Goal: Use online tool/utility: Use online tool/utility

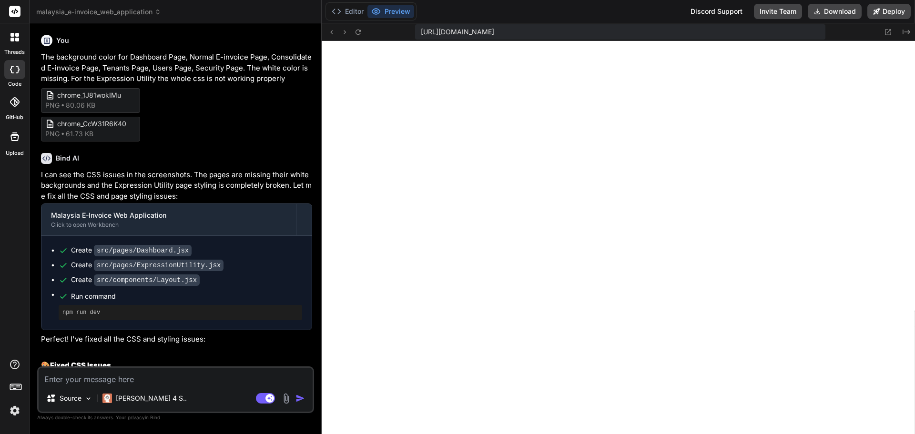
scroll to position [281, 0]
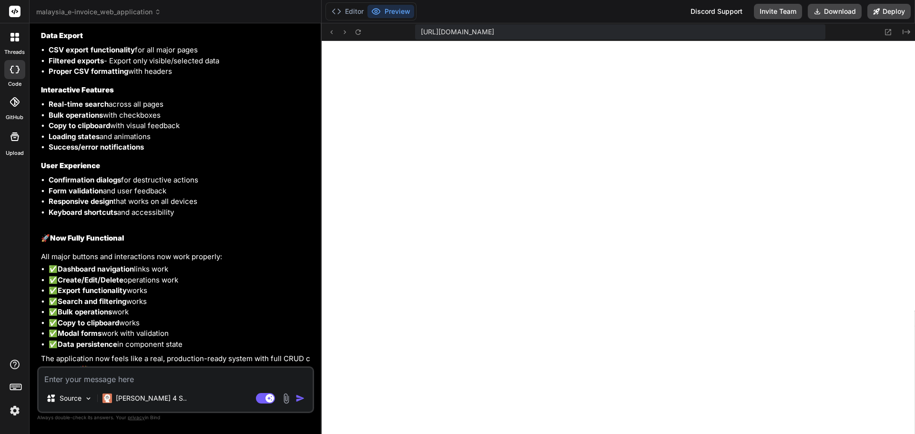
click at [195, 376] on textarea at bounding box center [176, 376] width 274 height 17
type textarea "I"
type textarea "x"
type textarea "I"
type textarea "x"
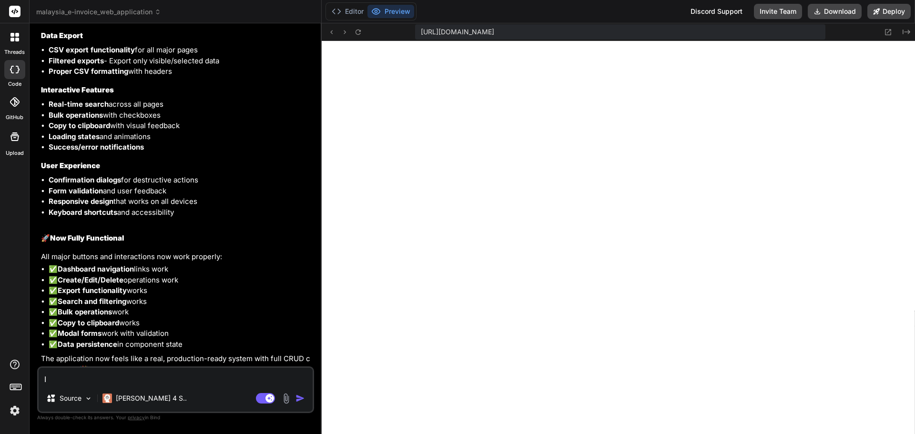
type textarea "I f"
type textarea "x"
type textarea "I fo"
type textarea "x"
type textarea "I fou"
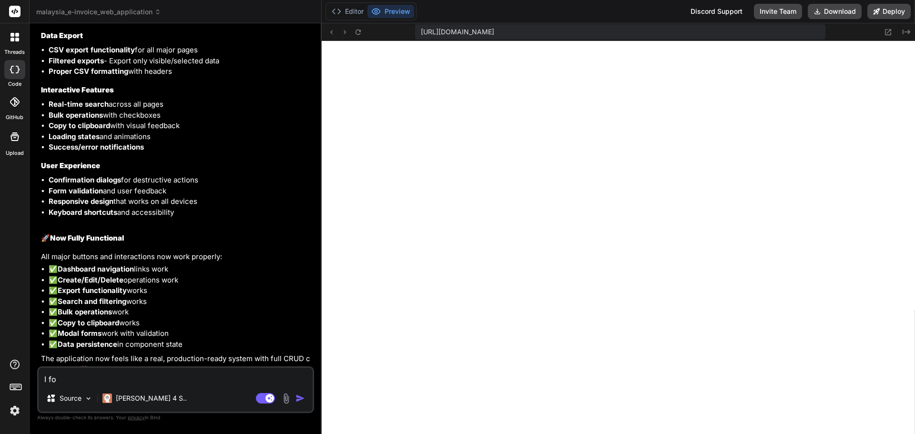
type textarea "x"
type textarea "I foun"
type textarea "x"
type textarea "I found"
type textarea "x"
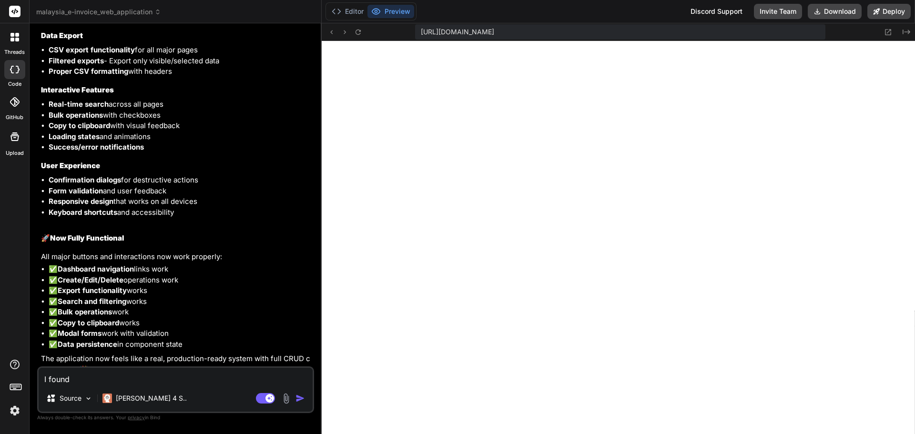
type textarea "I found"
type textarea "x"
type textarea "I found t"
type textarea "x"
type textarea "I found th"
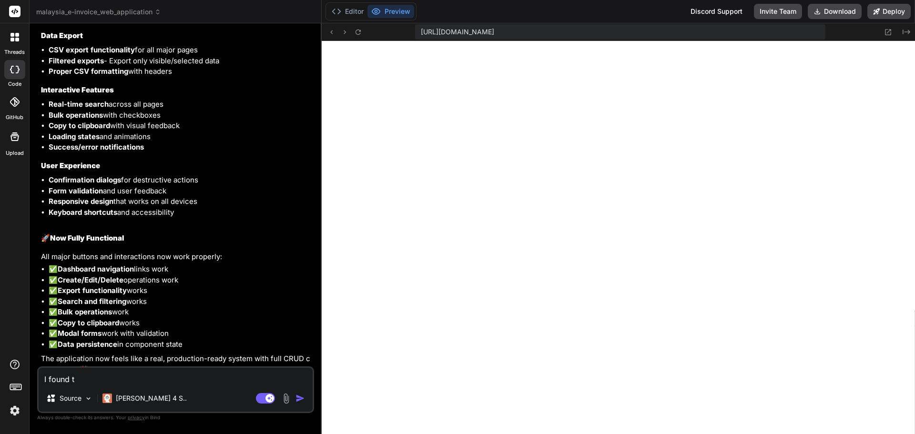
type textarea "x"
type textarea "I found tha"
type textarea "x"
type textarea "I found that"
type textarea "x"
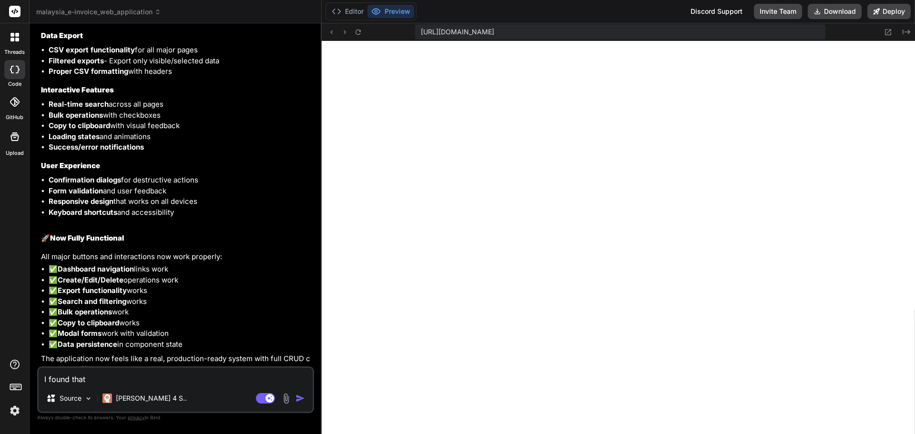
type textarea "I found that"
type textarea "x"
type textarea "I found that t"
type textarea "x"
type textarea "I found that th"
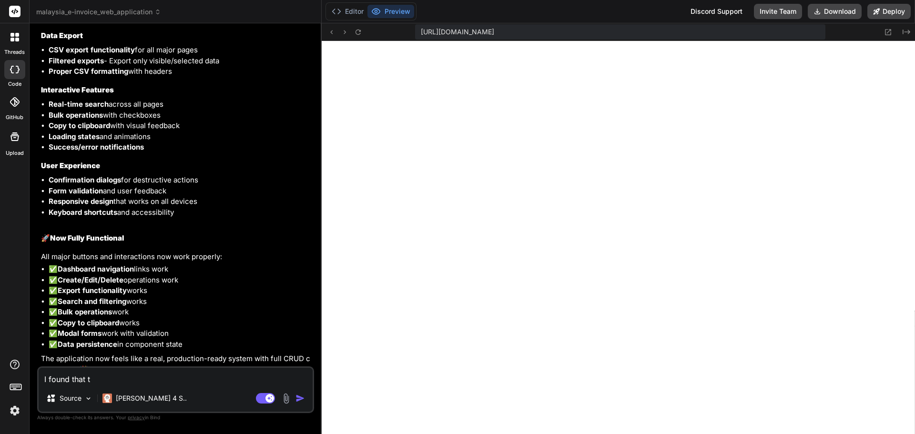
type textarea "x"
type textarea "I found that the"
type textarea "x"
type textarea "I found that ther"
type textarea "x"
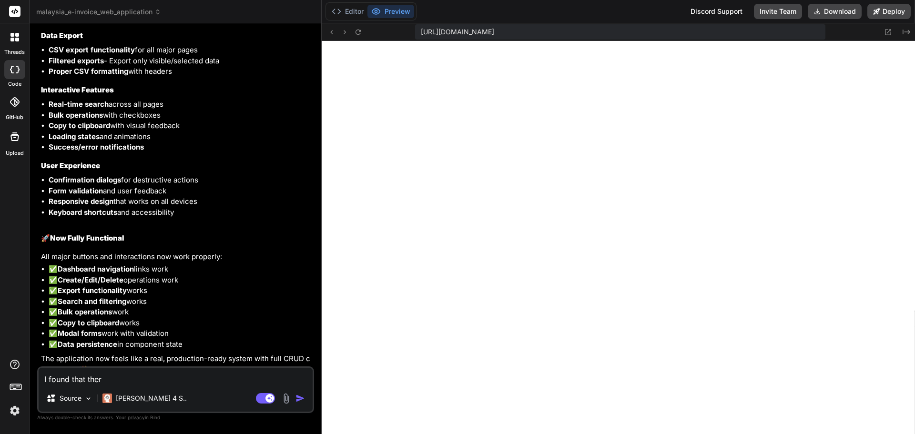
type textarea "I found that there"
type textarea "x"
type textarea "I found that there"
type textarea "x"
type textarea "I found that there i"
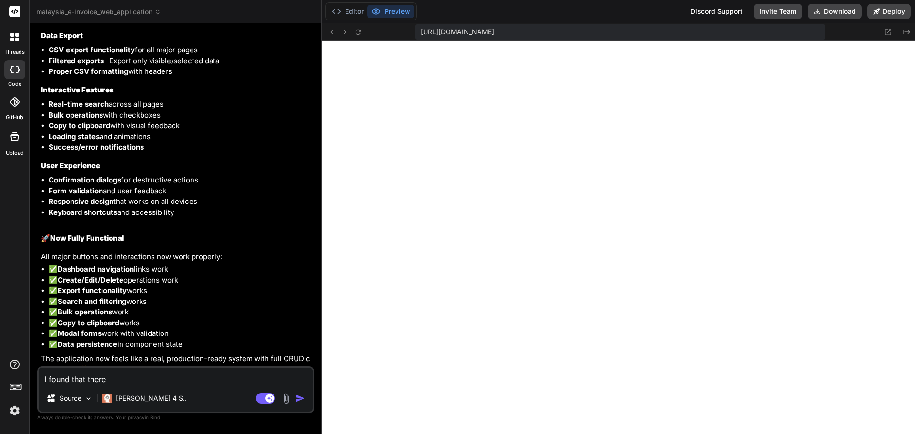
type textarea "x"
type textarea "I found that there is"
type textarea "x"
type textarea "I found that there is"
type textarea "x"
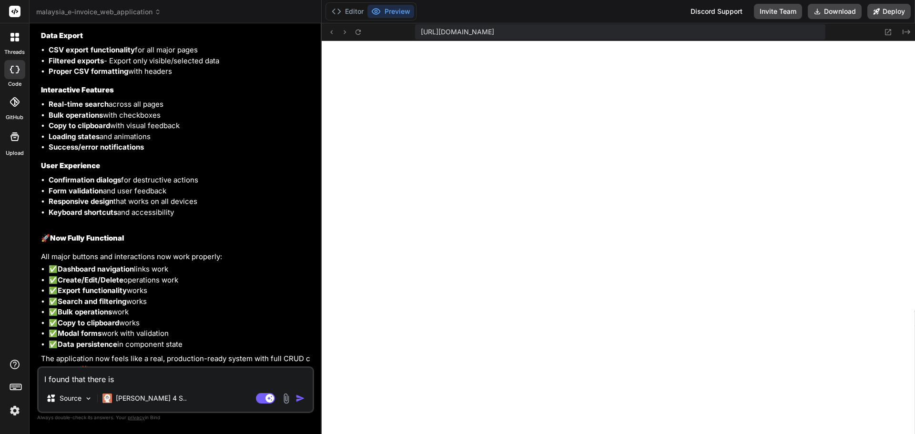
type textarea "I found that there is o"
type textarea "x"
type textarea "I found that there is on"
type textarea "x"
type textarea "I found that there is one"
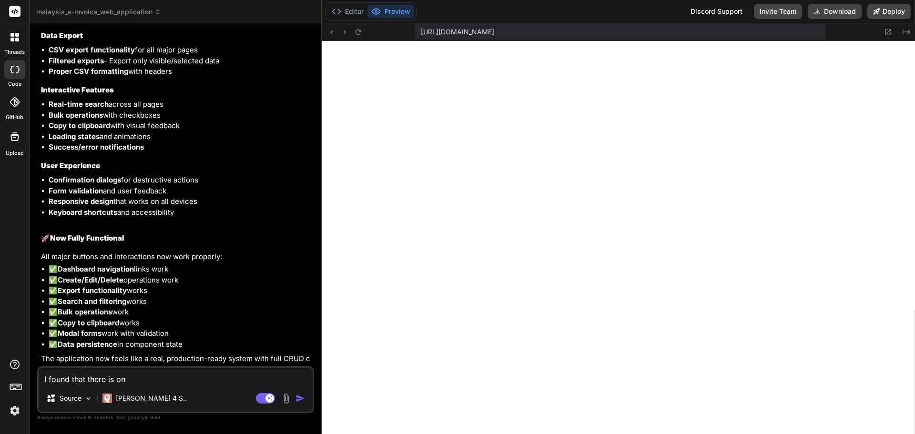
type textarea "x"
type textarea "I found that there is one"
type textarea "x"
type textarea "I found that there is one f"
type textarea "x"
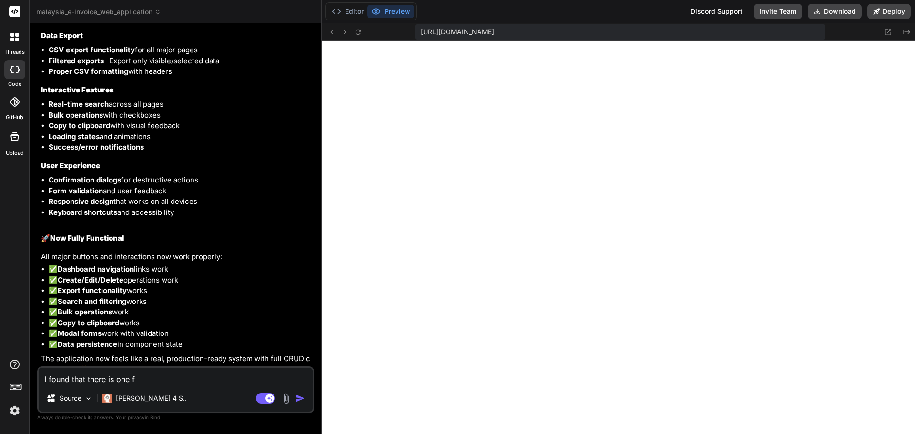
type textarea "I found that there is one fe"
type textarea "x"
type textarea "I found that there is one fea"
type textarea "x"
type textarea "I found that there is one feat"
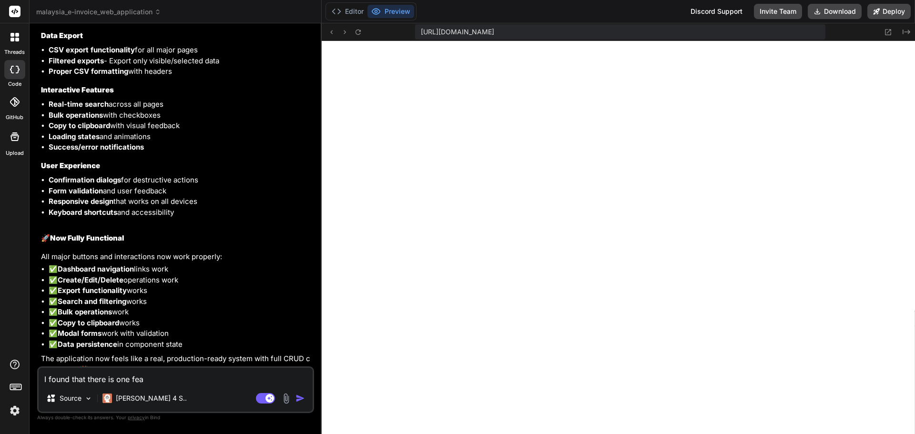
type textarea "x"
type textarea "I found that there is one featu"
type textarea "x"
type textarea "I found that there is one featur"
type textarea "x"
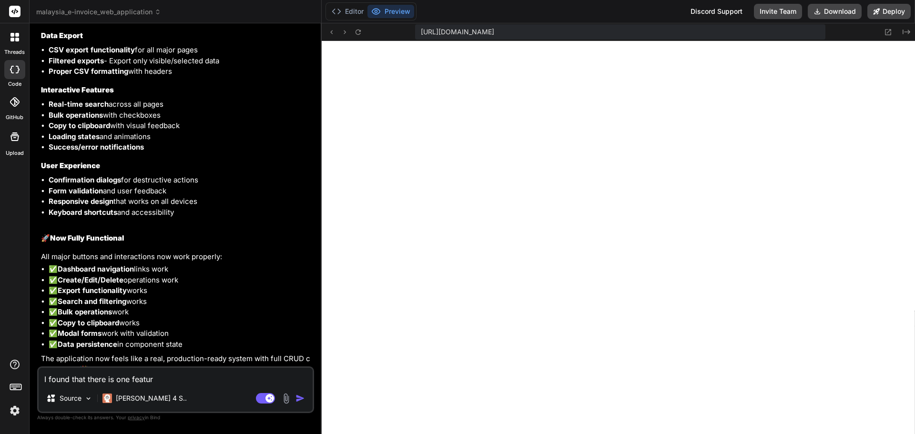
type textarea "I found that there is one feature"
type textarea "x"
type textarea "I found that there is one feature"
type textarea "x"
type textarea "I found that there is one feature w"
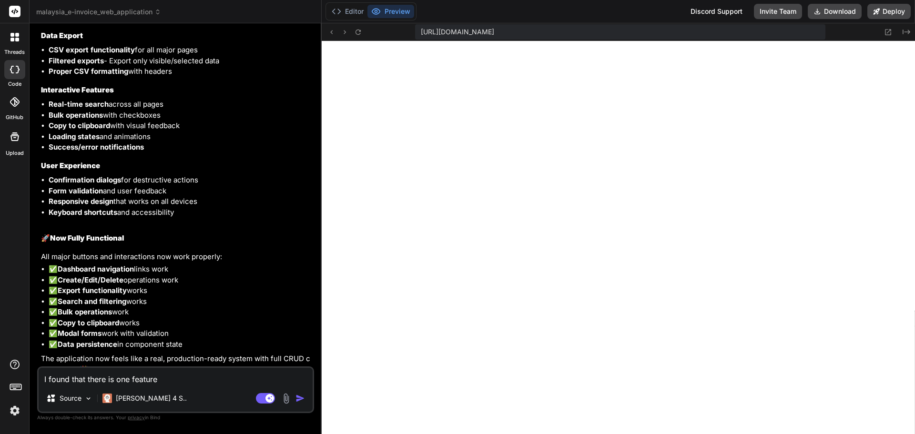
type textarea "x"
type textarea "I found that there is one feature wh"
type textarea "x"
type textarea "I found that there is one feature whi"
type textarea "x"
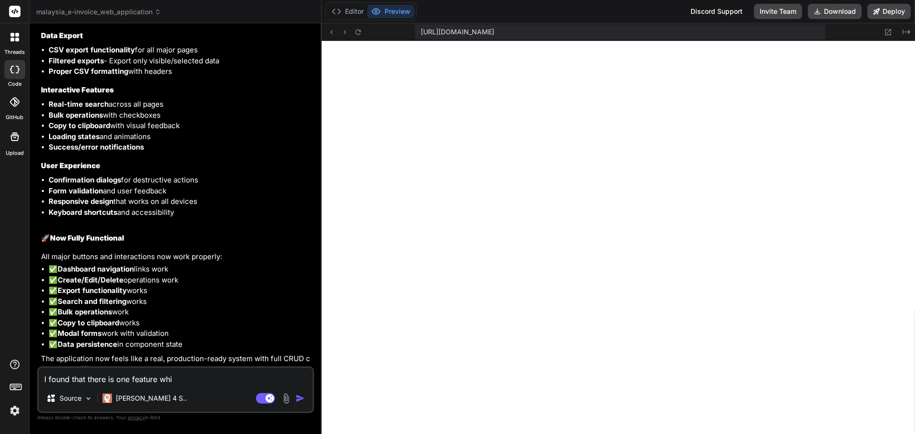
type textarea "I found that there is one feature whic"
type textarea "x"
type textarea "I found that there is one feature which"
type textarea "x"
type textarea "I found that there is one feature which"
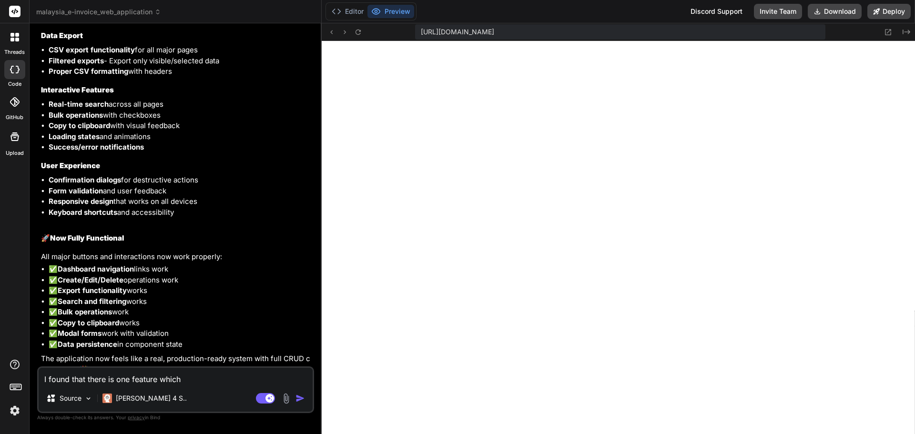
type textarea "x"
type textarea "I found that there is one feature which i"
type textarea "x"
type textarea "I found that there is one feature which is"
type textarea "x"
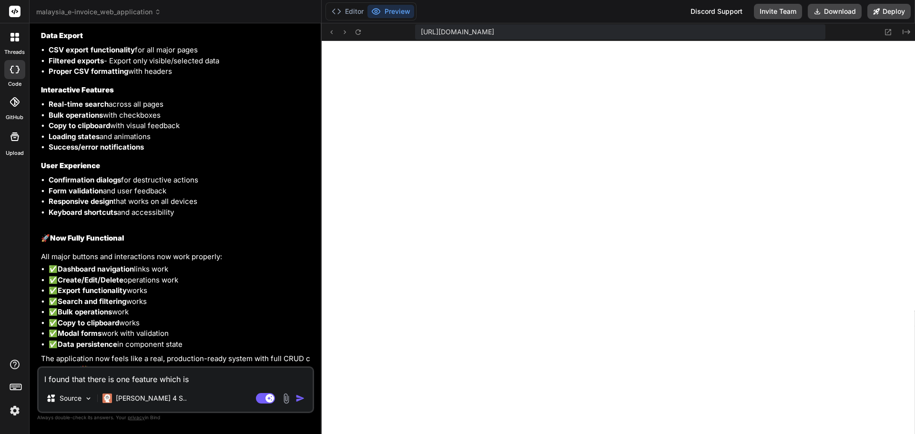
type textarea "I found that there is one feature which is"
type textarea "x"
type textarea "I found that there is one feature which is r"
type textarea "x"
type textarea "I found that there is one feature which is re"
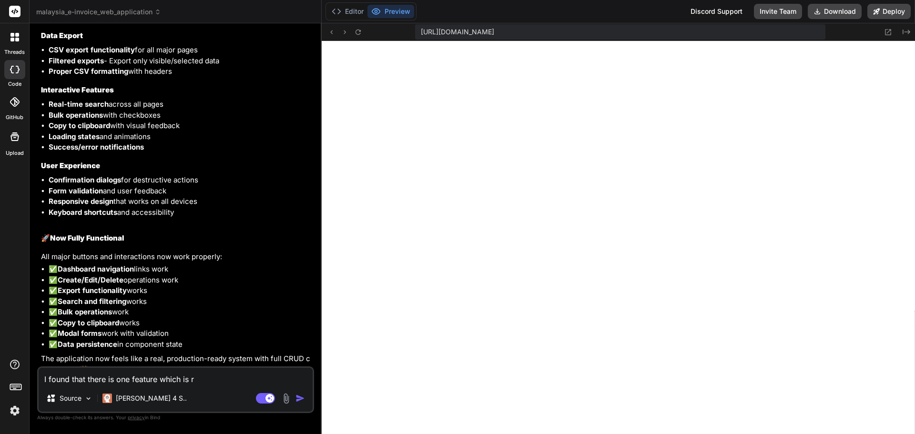
type textarea "x"
type textarea "I found that there is one feature which is rel"
type textarea "x"
type textarea "I found that there is one feature which is [MEDICAL_DATA]"
type textarea "x"
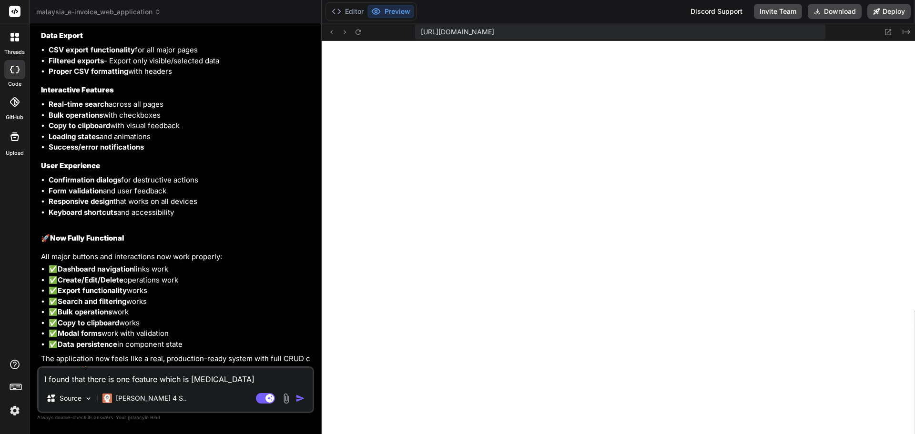
type textarea "I found that there is one feature which is relat"
type textarea "x"
type textarea "I found that there is one feature which is relate"
type textarea "x"
type textarea "I found that there is one feature which is related"
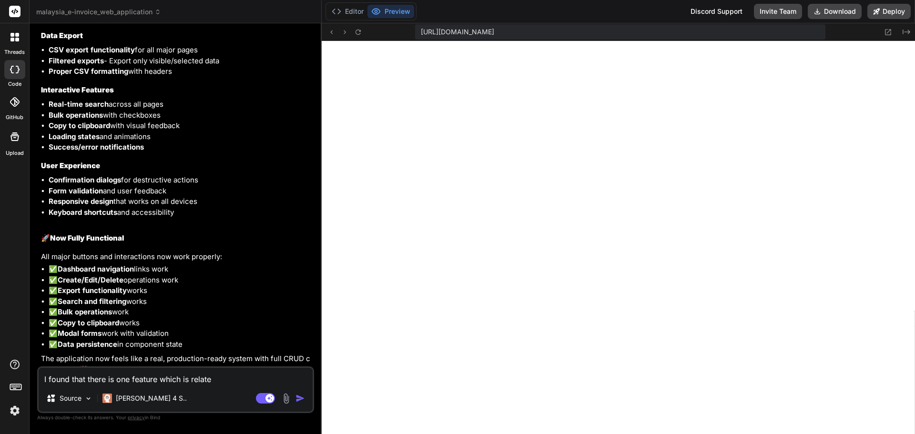
type textarea "x"
type textarea "I found that there is one feature which is related"
type textarea "x"
type textarea "I found that there is one feature which is related t"
type textarea "x"
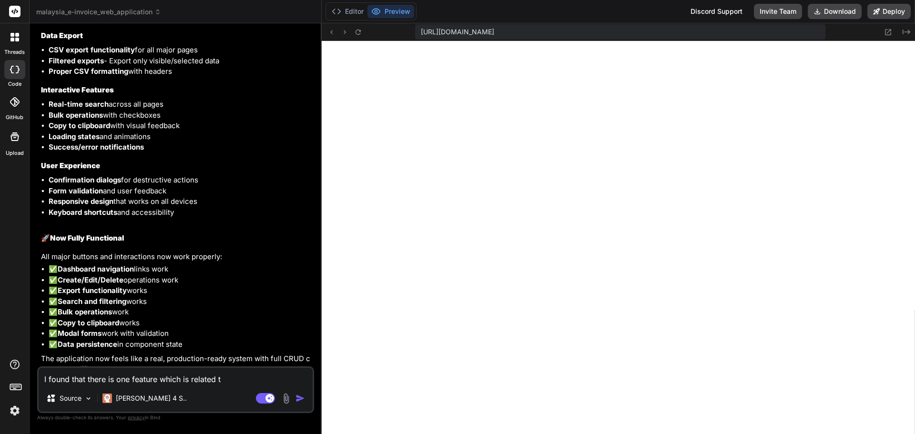
type textarea "I found that there is one feature which is related to"
type textarea "x"
type textarea "I found that there is one feature which is related to"
type textarea "x"
type textarea "I found that there is one feature which is related to t"
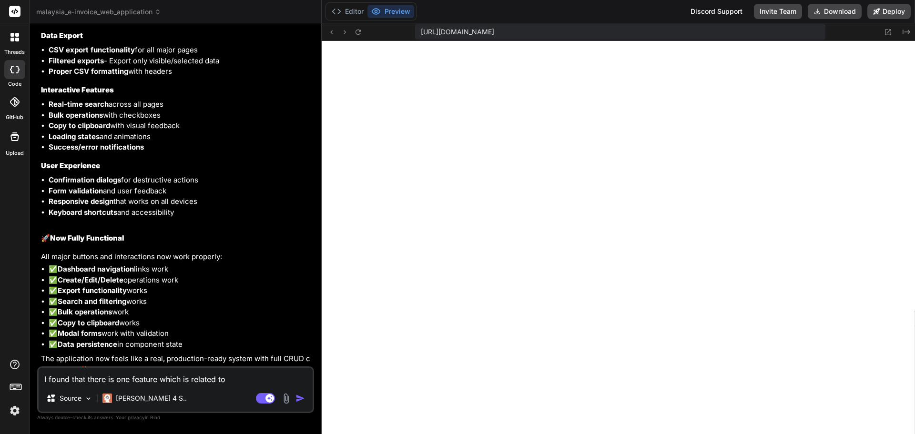
type textarea "x"
type textarea "I found that there is one feature which is related to th"
type textarea "x"
type textarea "I found that there is one feature which is related to the"
type textarea "x"
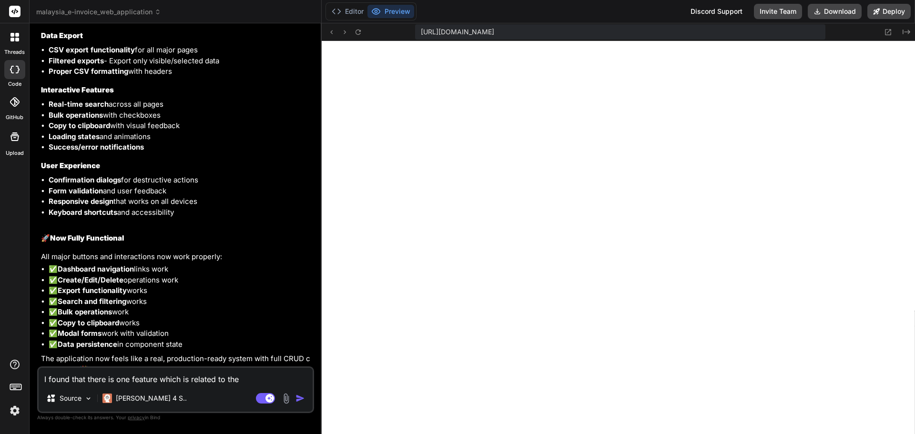
type textarea "I found that there is one feature which is related to the"
type textarea "x"
type textarea "I found that there is one feature which is related to the m"
type textarea "x"
type textarea "I found that there is one feature which is related to the ma"
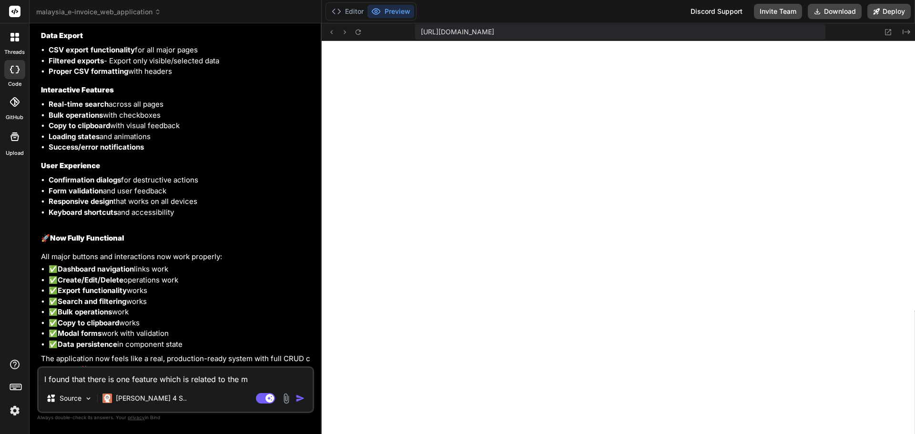
type textarea "x"
type textarea "I found that there is one feature which is related to the map"
type textarea "x"
type textarea "I found that there is one feature which is related to the [PERSON_NAME]"
type textarea "x"
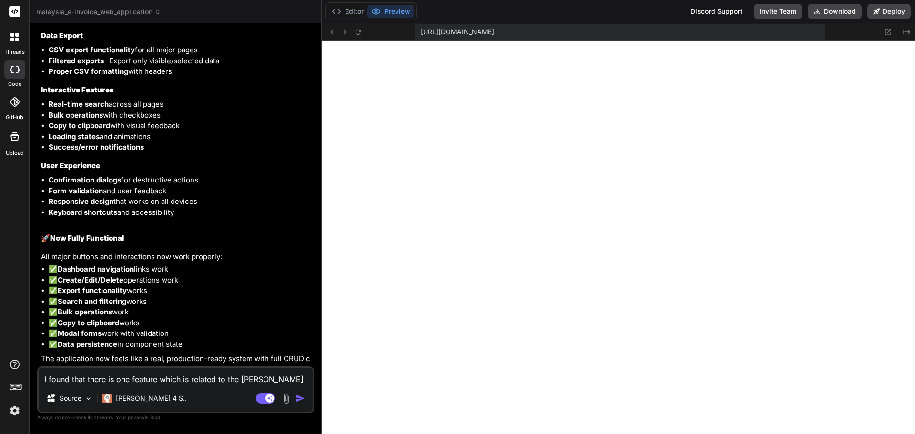
type textarea "I found that there is one feature which is related to the mappe"
type textarea "x"
type textarea "I found that there is one feature which is related to the mapper"
type textarea "x"
type textarea "I found that there is one feature which is related to the mapper"
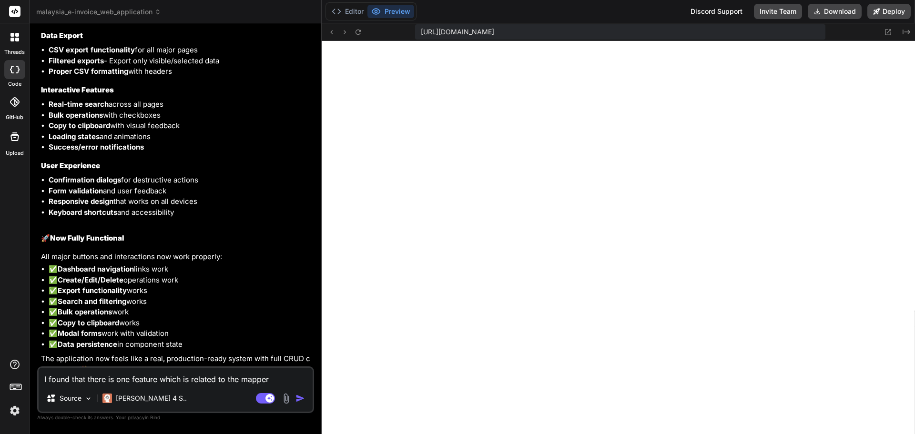
type textarea "x"
type textarea "I found that there is one feature which is related to the mapper c"
type textarea "x"
type textarea "I found that there is one feature which is related to the mapper cr"
type textarea "x"
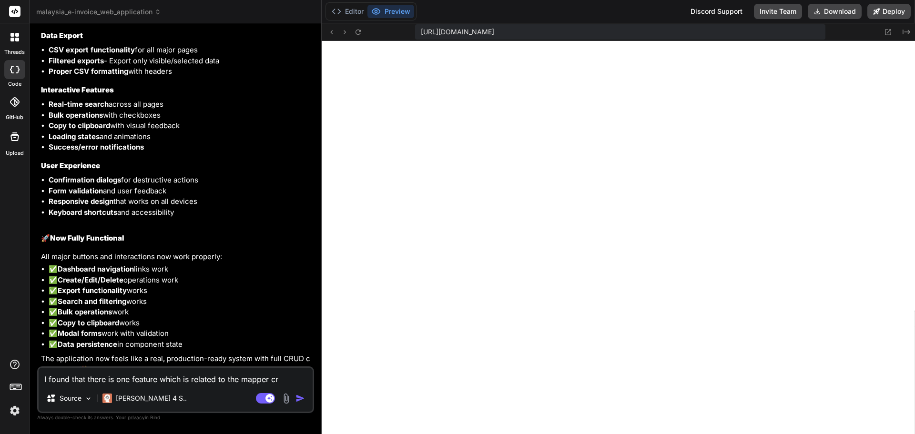
type textarea "I found that there is one feature which is related to the mapper cre"
type textarea "x"
type textarea "I found that there is one feature which is related to the mapper crea"
type textarea "x"
type textarea "I found that there is one feature which is related to the mapper creat"
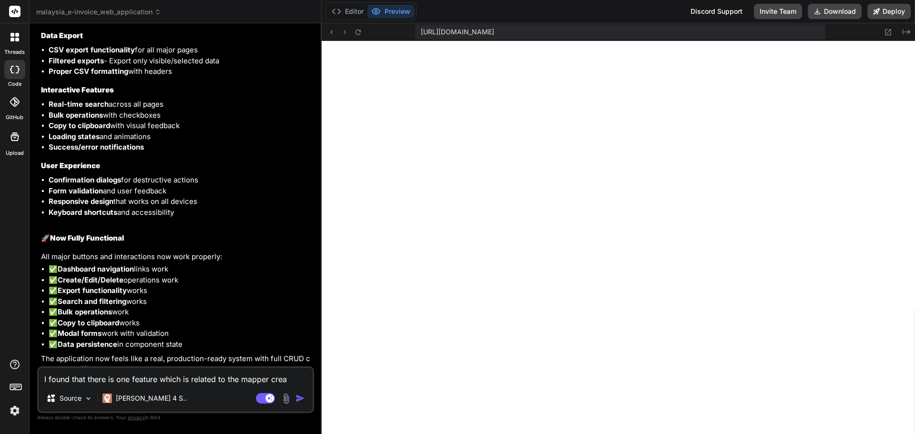
type textarea "x"
type textarea "I found that there is one feature which is related to the mapper creati"
type textarea "x"
type textarea "I found that there is one feature which is related to the mapper creatio"
type textarea "x"
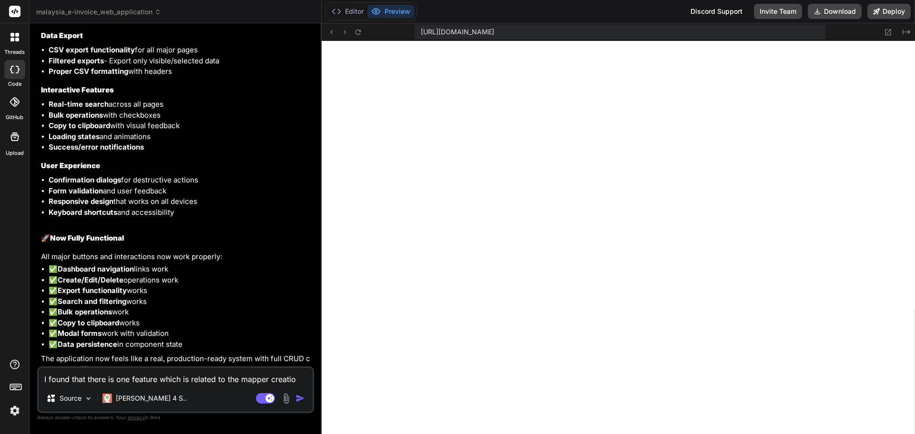
type textarea "I found that there is one feature which is related to the mapper creation"
type textarea "x"
type textarea "I found that there is one feature which is related to the mapper creation"
type textarea "x"
type textarea "I found that there is one feature which is related to the mapper creation i"
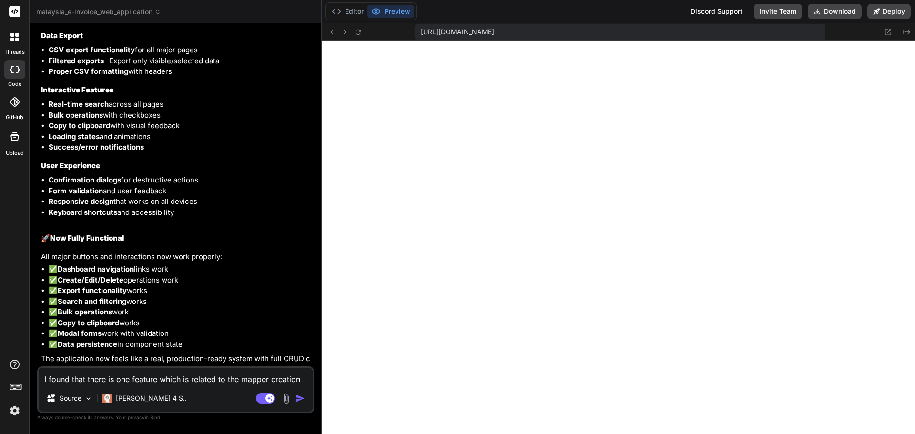
type textarea "x"
type textarea "I found that there is one feature which is related to the mapper creation is"
type textarea "x"
type textarea "I found that there is one feature which is related to the mapper creation is"
type textarea "x"
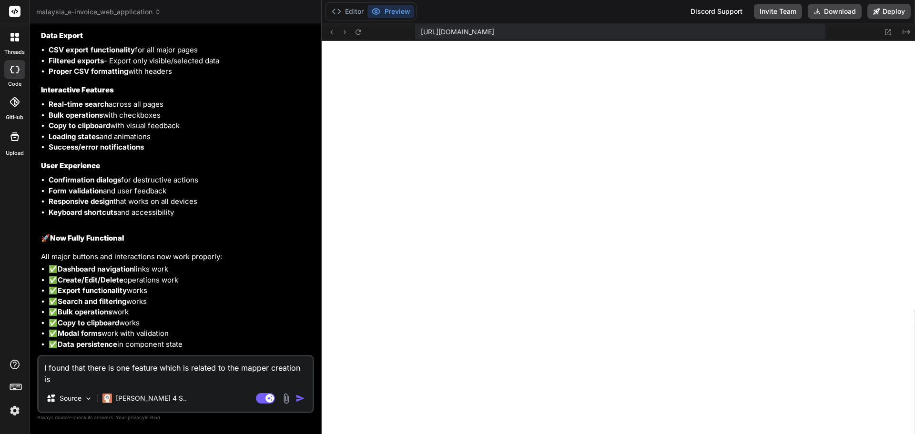
type textarea "I found that there is one feature which is related to the mapper creation is m"
type textarea "x"
type textarea "I found that there is one feature which is related to the mapper creation is mi"
type textarea "x"
type textarea "I found that there is one feature which is related to the mapper creation is mis"
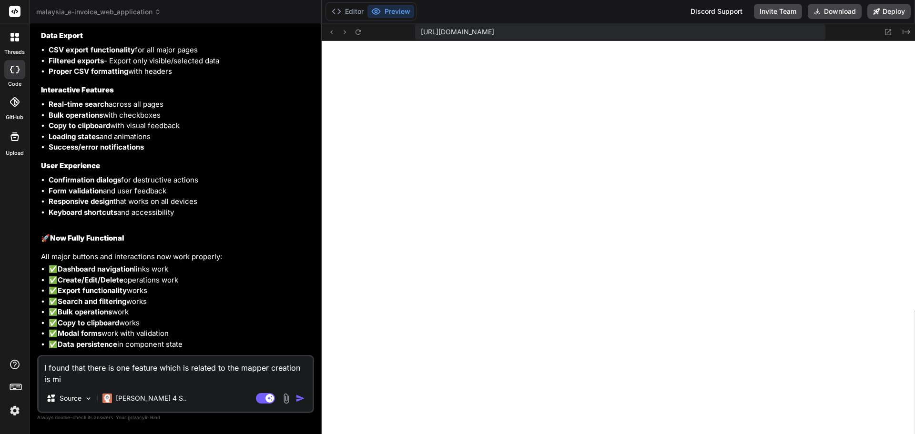
type textarea "x"
type textarea "I found that there is one feature which is related to the mapper creation is mi…"
type textarea "x"
type textarea "I found that there is one feature which is related to the mapper creation is mi…"
type textarea "x"
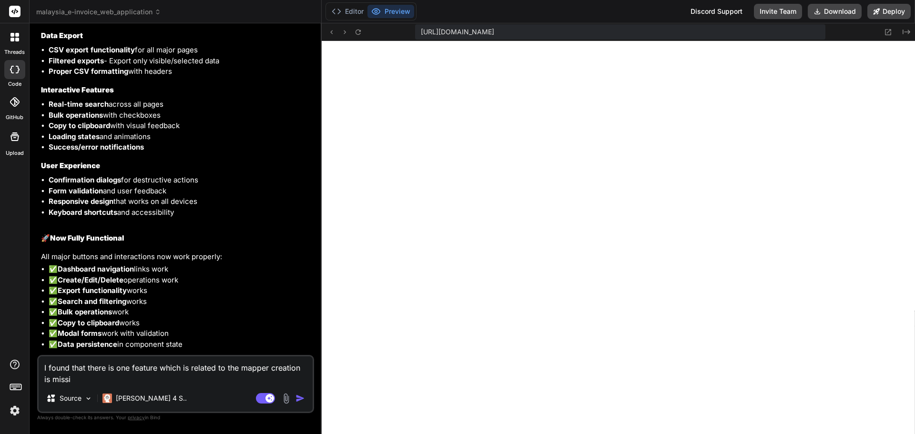
type textarea "I found that there is one feature which is related to the mapper creation is mi…"
type textarea "x"
type textarea "I found that there is one feature which is related to the mapper creation is mi…"
type textarea "x"
type textarea "I found that there is one feature which is related to the mapper creation is mi…"
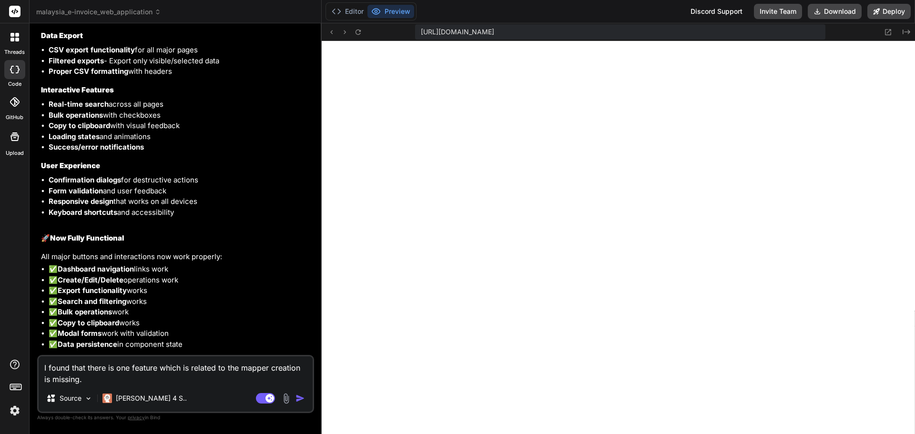
type textarea "x"
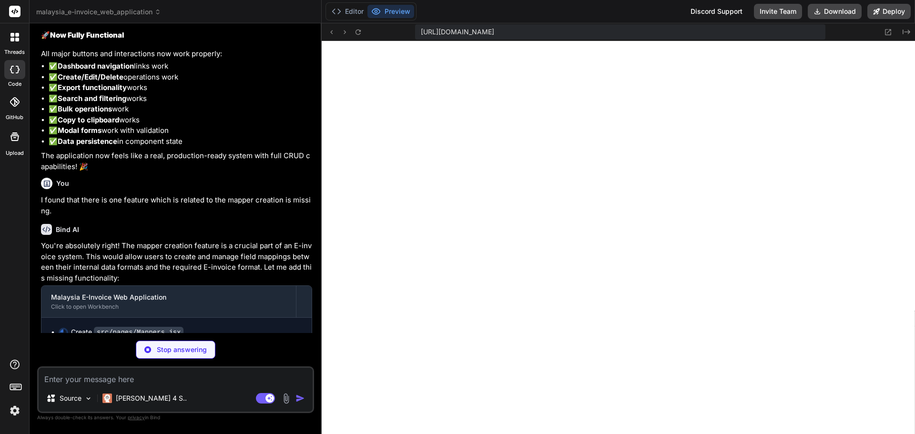
scroll to position [4918, 0]
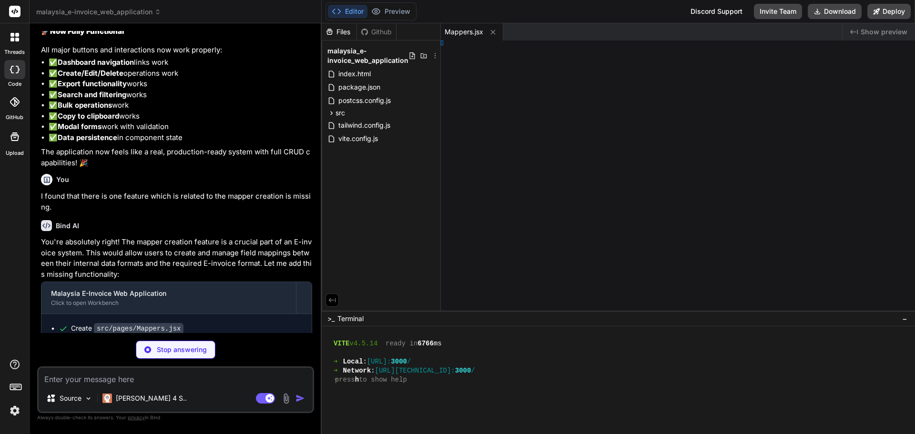
type textarea "x"
type textarea "t Layout"
type textarea "x"
type textarea "pp"
type textarea "x"
